Goal: Task Accomplishment & Management: Complete application form

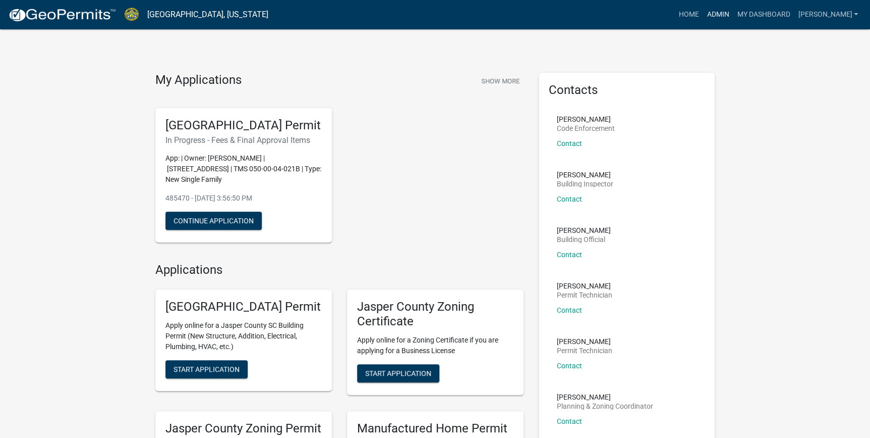
click at [733, 14] on link "Admin" at bounding box center [718, 14] width 30 height 19
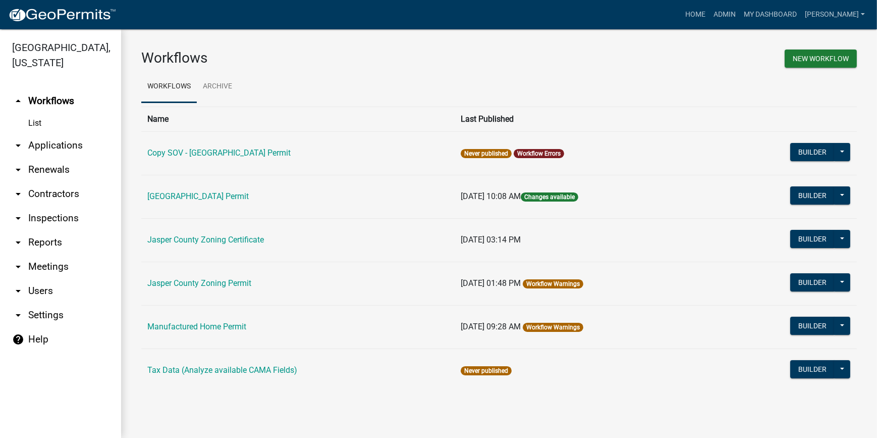
click at [51, 147] on link "arrow_drop_down Applications" at bounding box center [60, 145] width 121 height 24
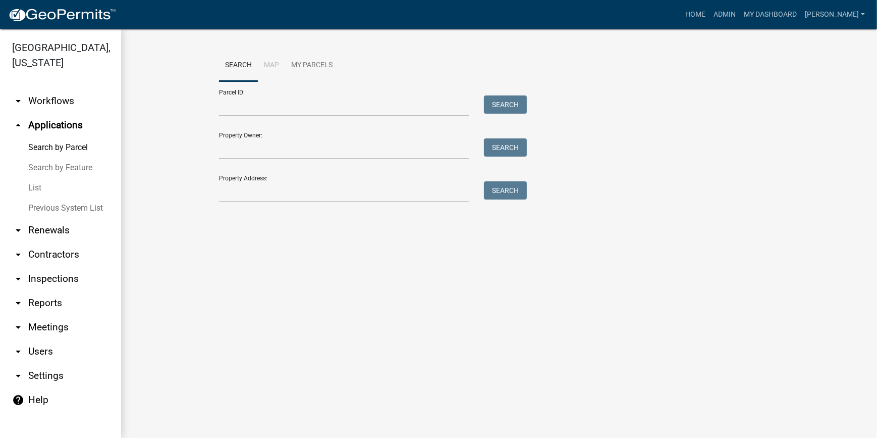
click at [40, 188] on link "List" at bounding box center [60, 188] width 121 height 20
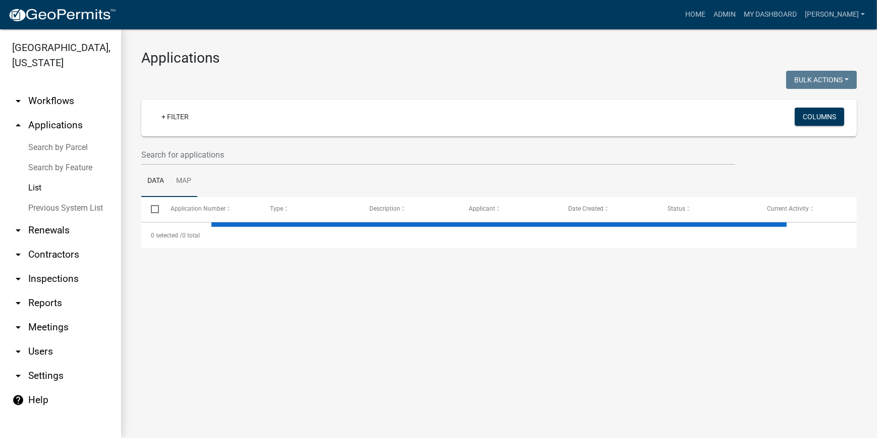
click at [189, 167] on link "Map" at bounding box center [183, 181] width 27 height 32
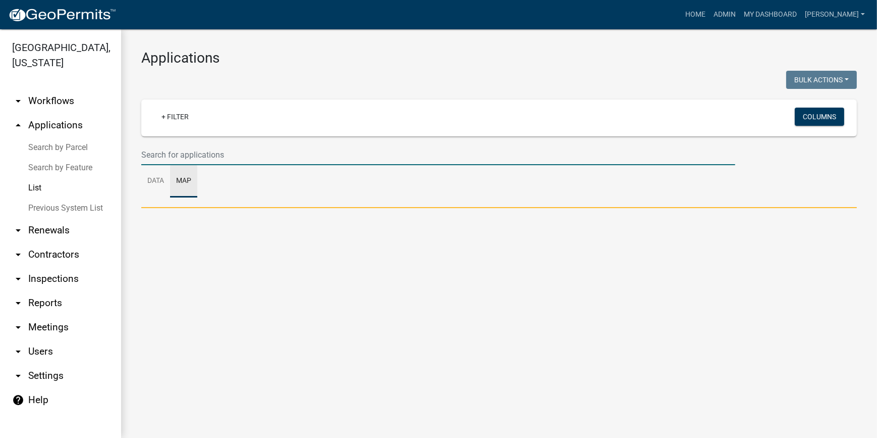
click at [191, 159] on input "text" at bounding box center [438, 154] width 594 height 21
click at [192, 153] on input "text" at bounding box center [438, 154] width 594 height 21
click at [161, 182] on link "Data" at bounding box center [155, 181] width 29 height 32
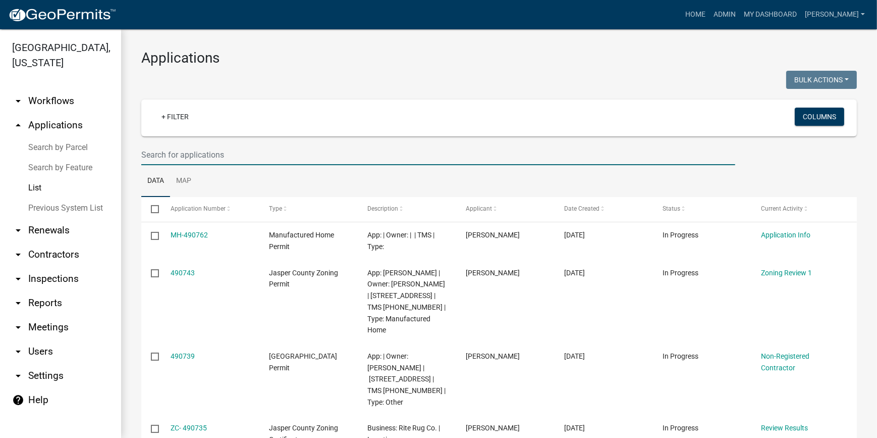
click at [167, 155] on input "text" at bounding box center [438, 154] width 594 height 21
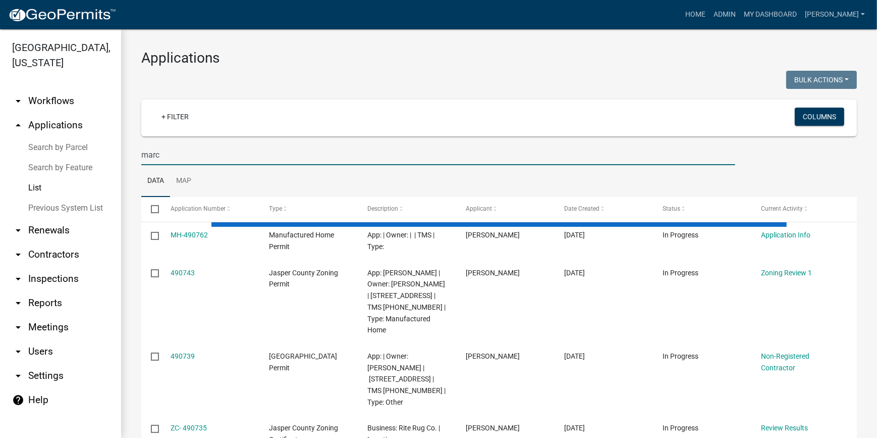
type input "marc"
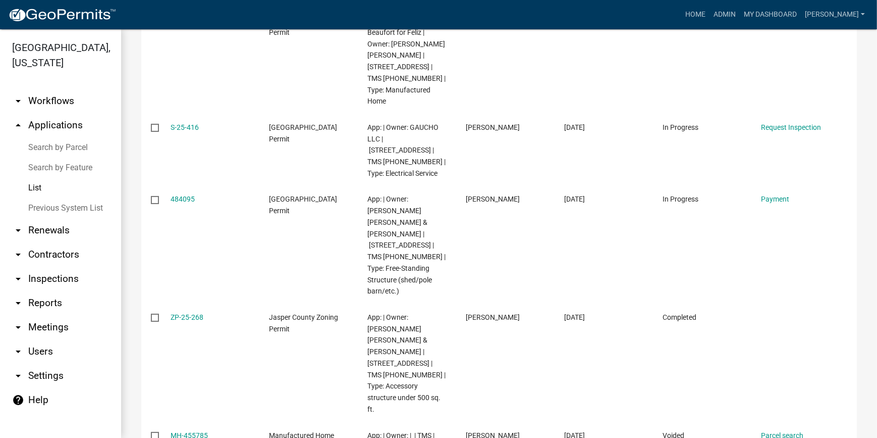
scroll to position [321, 0]
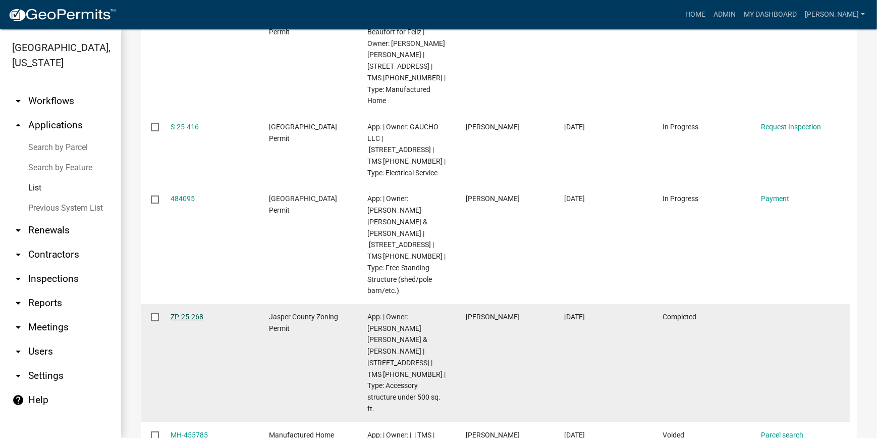
drag, startPoint x: 182, startPoint y: 275, endPoint x: 172, endPoint y: 269, distance: 11.5
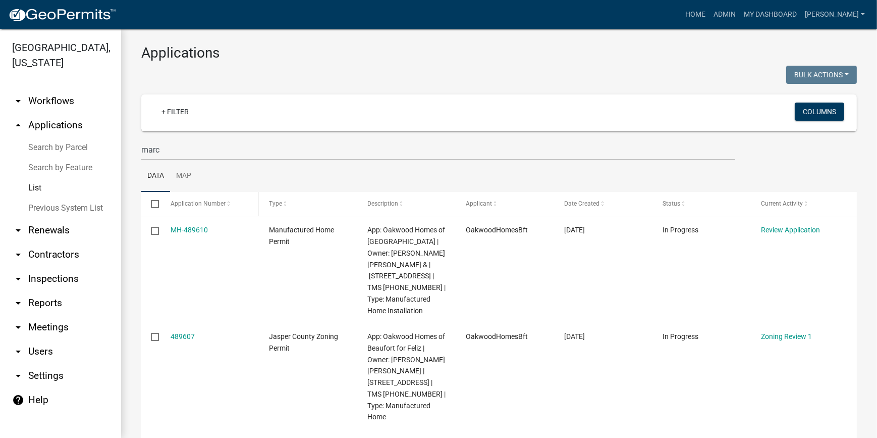
scroll to position [0, 0]
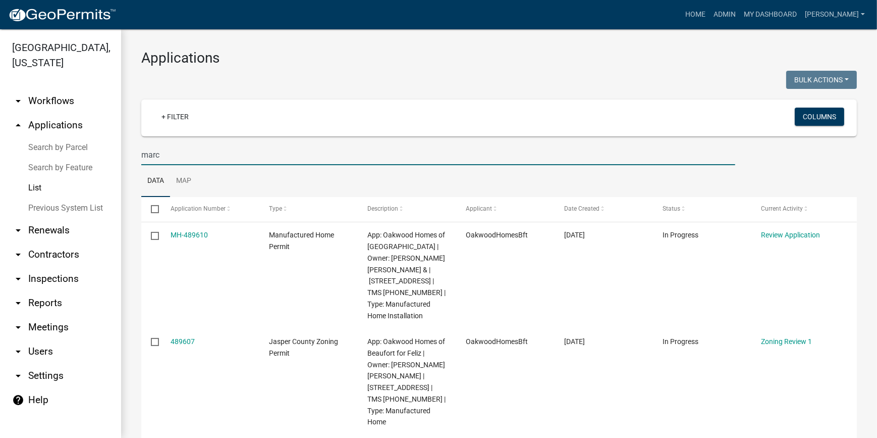
drag, startPoint x: 193, startPoint y: 157, endPoint x: 108, endPoint y: 159, distance: 84.8
click at [108, 159] on div "Jasper County, South Carolina arrow_drop_down Workflows List arrow_drop_up Appl…" at bounding box center [438, 233] width 877 height 408
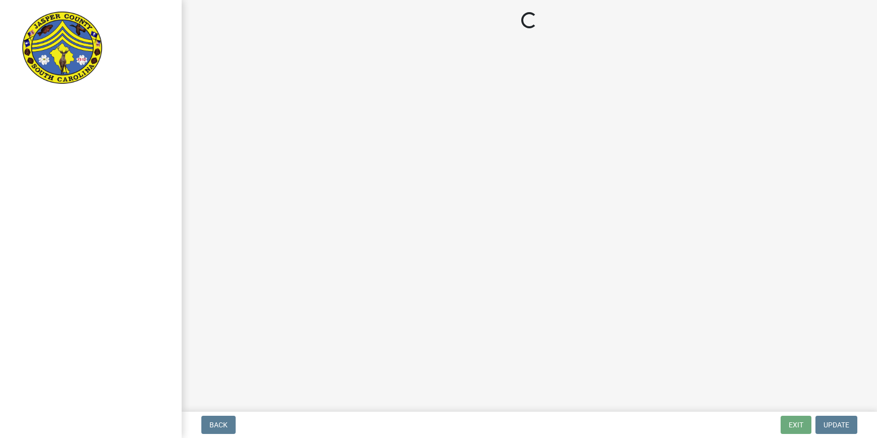
select select "3: 3"
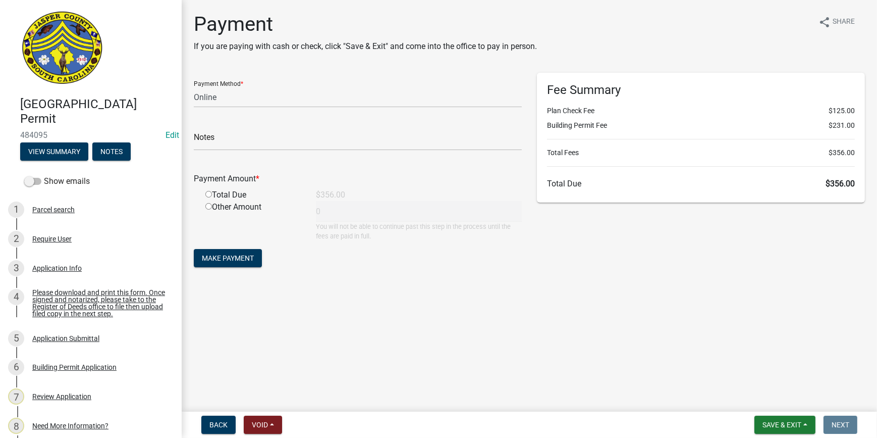
click at [402, 33] on h1 "Payment" at bounding box center [365, 24] width 343 height 24
click at [208, 196] on input "radio" at bounding box center [208, 194] width 7 height 7
radio input "true"
type input "356"
click at [221, 93] on select "Credit Card POS Check Cash Online" at bounding box center [358, 97] width 328 height 21
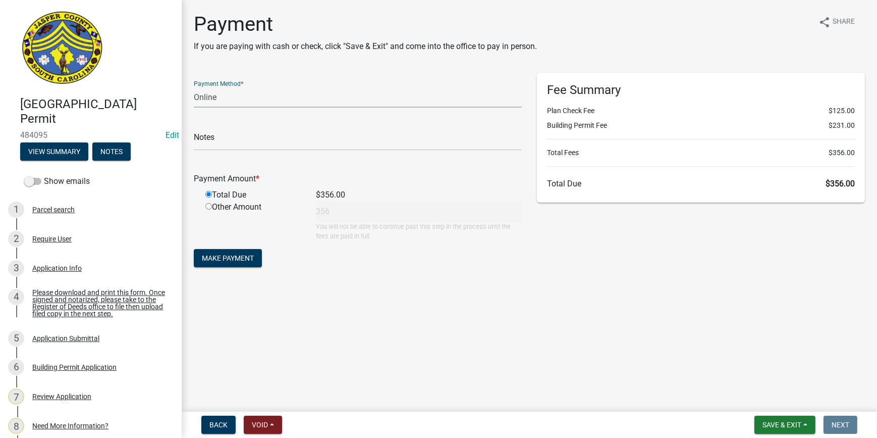
select select "1: 0"
click at [194, 87] on select "Credit Card POS Check Cash Online" at bounding box center [358, 97] width 328 height 21
click at [218, 137] on input "text" at bounding box center [358, 140] width 328 height 21
type input "2909"
click at [246, 260] on span "Make Payment" at bounding box center [228, 258] width 52 height 8
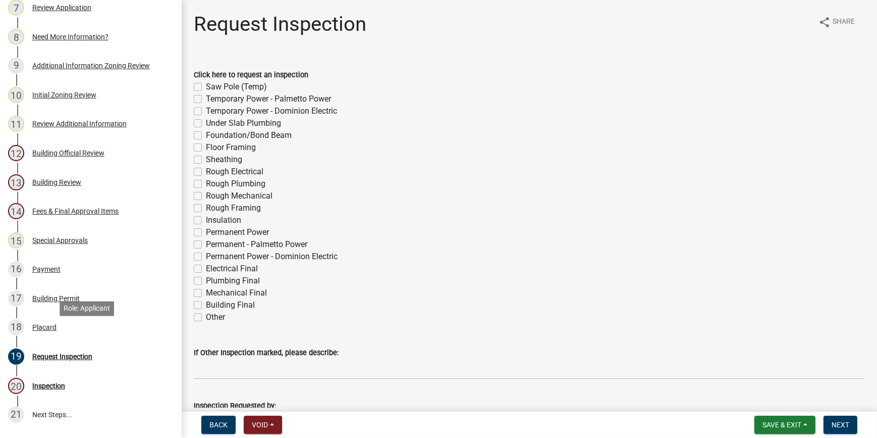
scroll to position [413, 0]
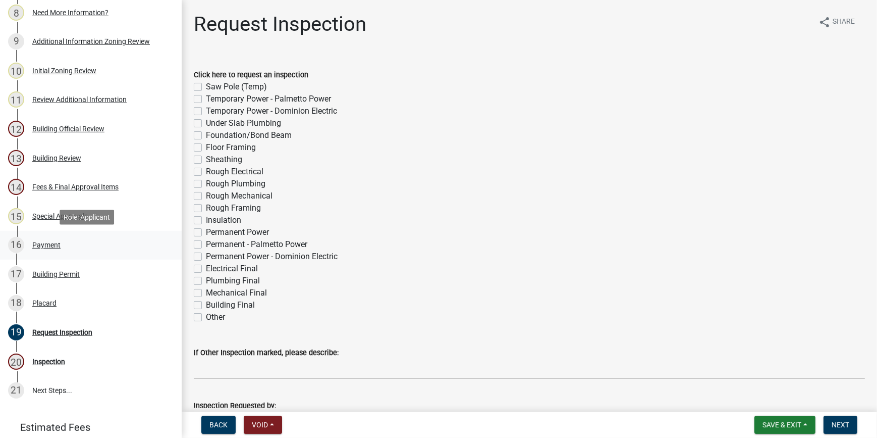
click at [40, 245] on div "Payment" at bounding box center [46, 244] width 28 height 7
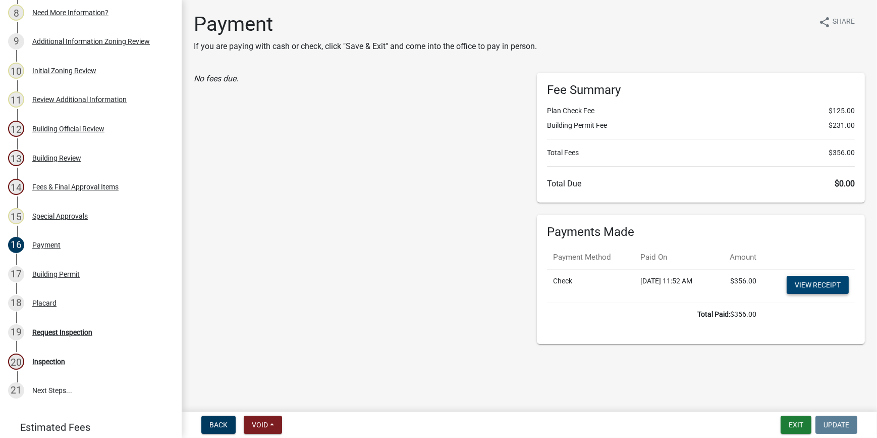
click at [820, 285] on link "View receipt" at bounding box center [818, 285] width 62 height 18
click at [70, 275] on div "Building Permit" at bounding box center [55, 273] width 47 height 7
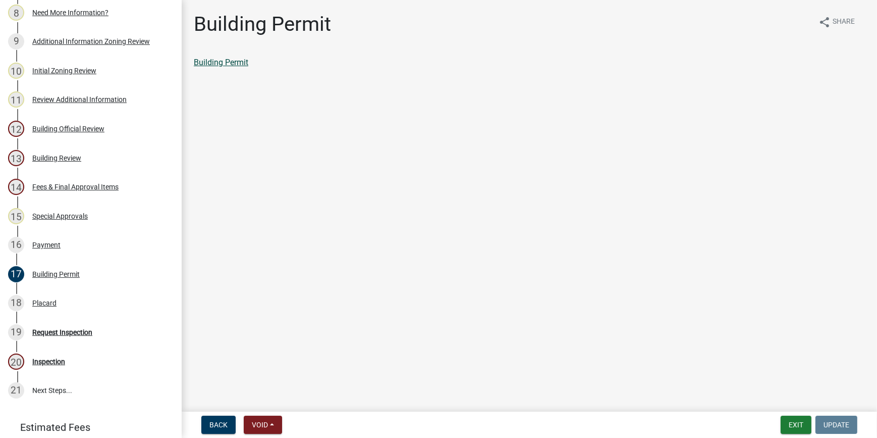
click at [224, 65] on link "Building Permit" at bounding box center [221, 63] width 55 height 10
click at [37, 303] on div "Placard" at bounding box center [44, 302] width 24 height 7
click at [207, 66] on link "Placard" at bounding box center [207, 63] width 27 height 10
